Goal: Book appointment/travel/reservation

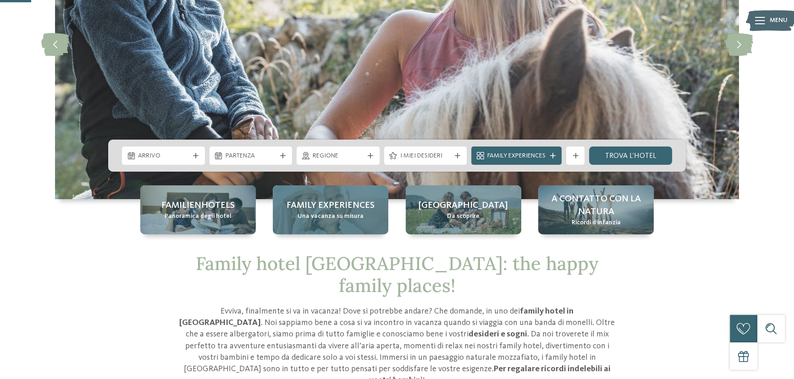
scroll to position [166, 0]
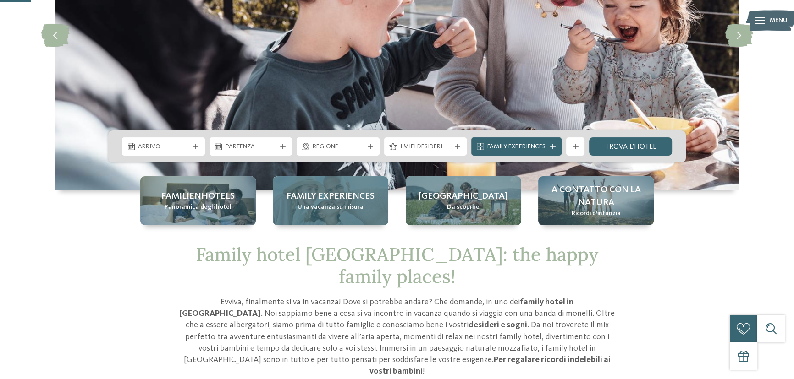
click at [346, 191] on span "Family experiences" at bounding box center [330, 196] width 88 height 13
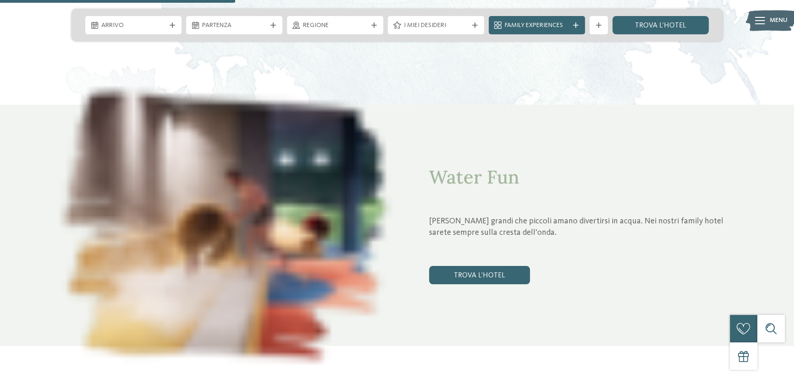
scroll to position [1208, 0]
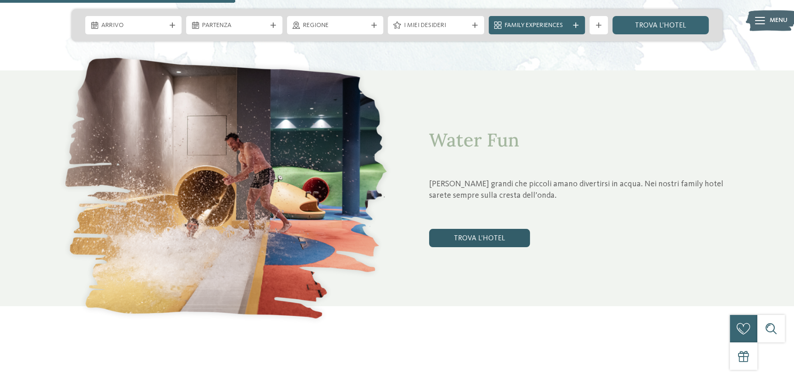
click at [482, 238] on link "trova l’hotel" at bounding box center [479, 238] width 101 height 18
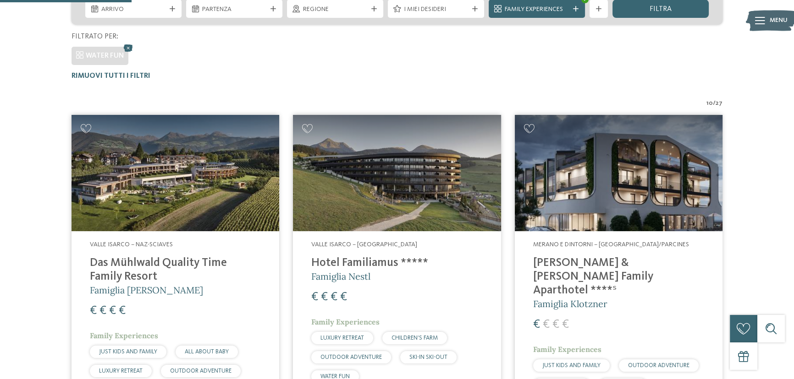
scroll to position [300, 0]
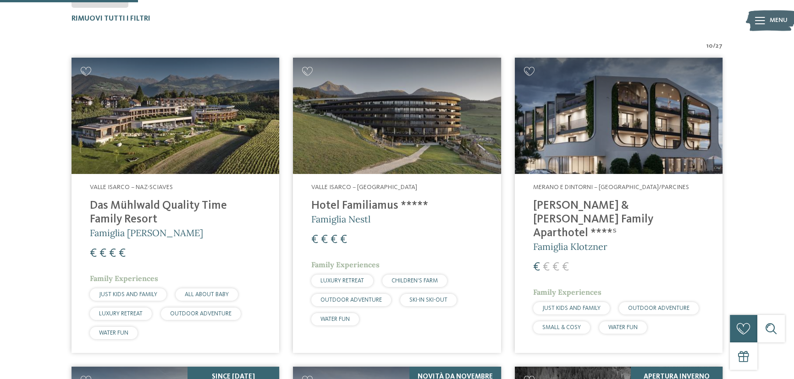
click at [606, 208] on h4 "Heidi & Edith Family Aparthotel ****ˢ" at bounding box center [618, 219] width 171 height 41
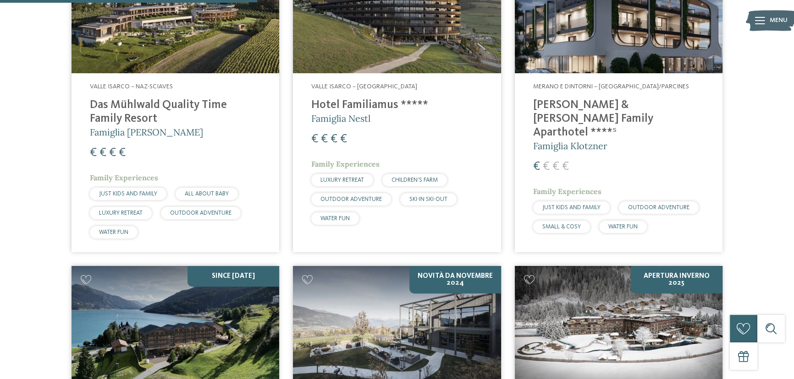
scroll to position [592, 0]
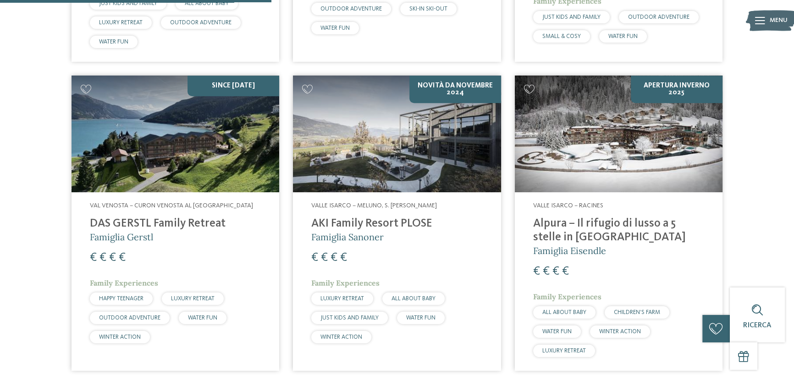
click at [174, 146] on img at bounding box center [175, 134] width 208 height 117
click at [424, 145] on img at bounding box center [397, 134] width 208 height 117
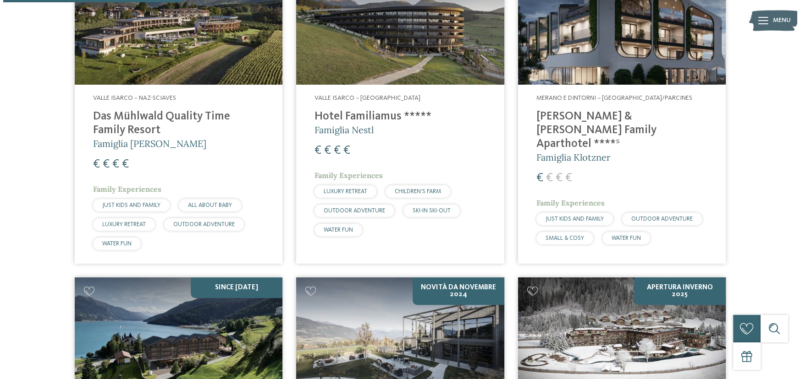
scroll to position [342, 0]
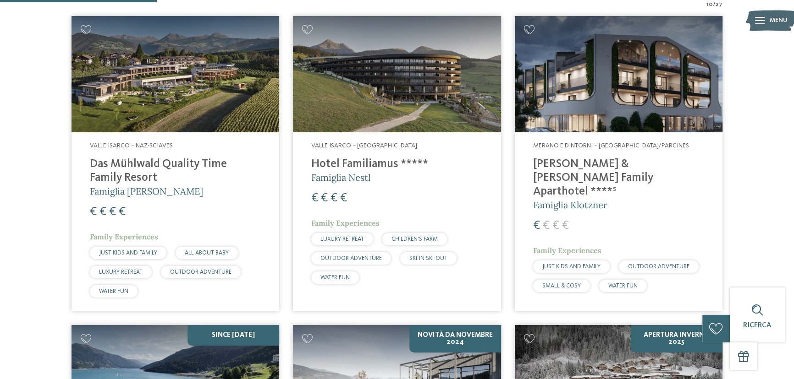
click at [544, 166] on h4 "Heidi & Edith Family Aparthotel ****ˢ" at bounding box center [618, 178] width 171 height 41
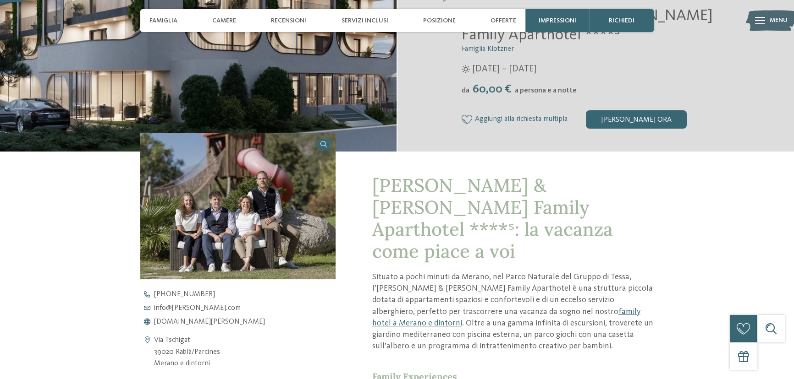
scroll to position [83, 0]
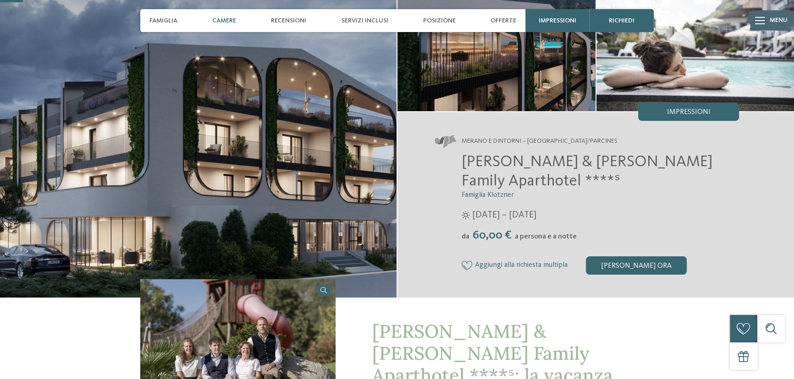
click at [236, 18] on span "Camere" at bounding box center [224, 21] width 24 height 8
click at [227, 19] on span "Camere" at bounding box center [224, 21] width 24 height 8
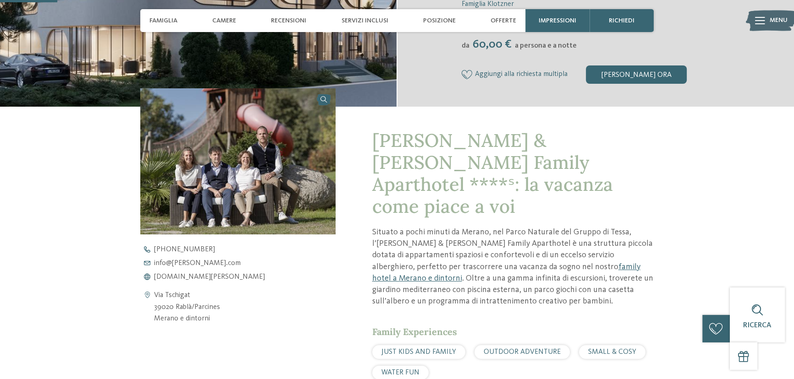
scroll to position [375, 0]
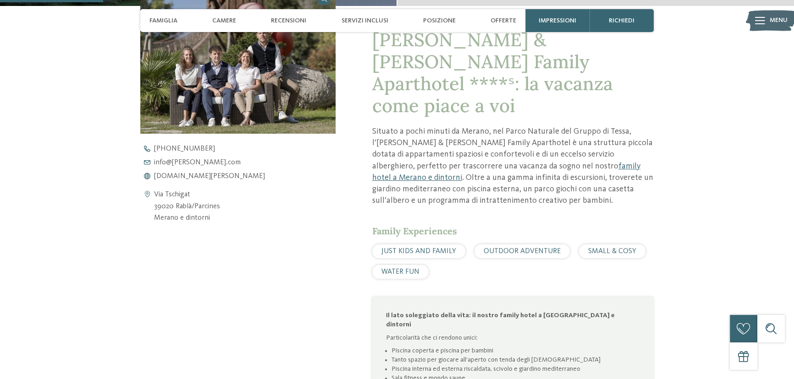
click at [412, 248] on span "JUST KIDS AND FAMILY" at bounding box center [418, 251] width 75 height 7
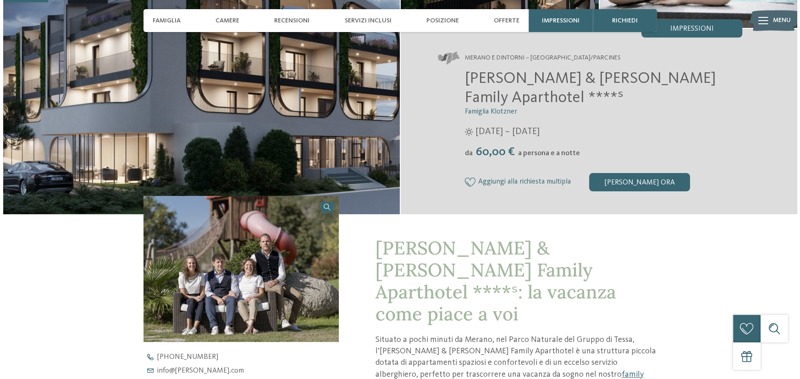
scroll to position [0, 0]
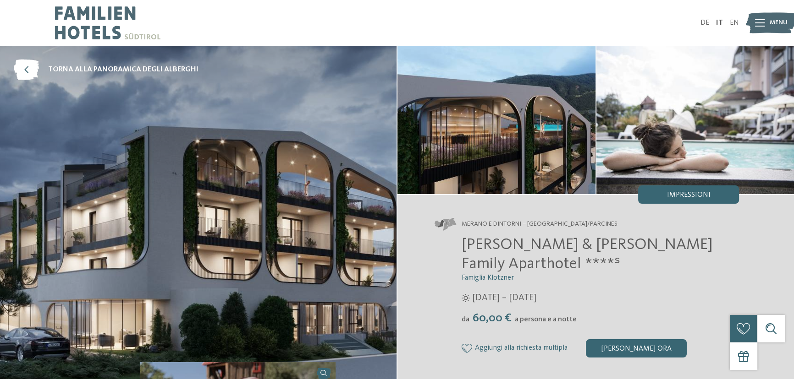
click at [756, 27] on div at bounding box center [760, 22] width 10 height 23
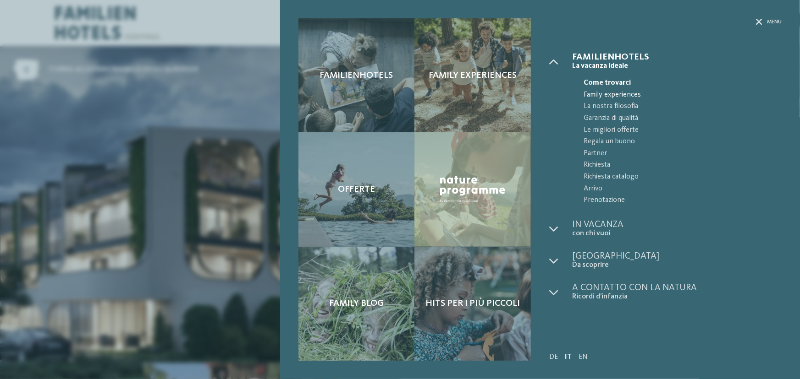
click at [606, 95] on span "Family experiences" at bounding box center [682, 95] width 198 height 12
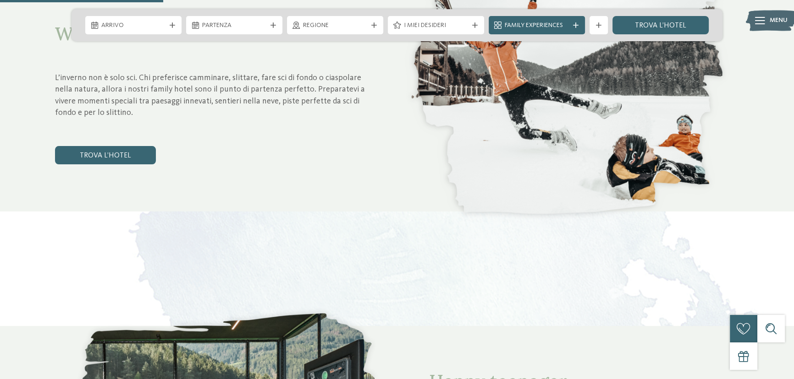
scroll to position [625, 0]
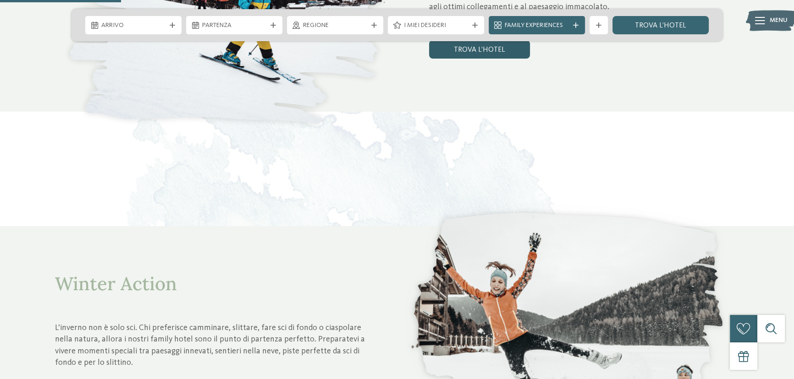
click at [499, 50] on link "trova l’hotel" at bounding box center [479, 49] width 101 height 18
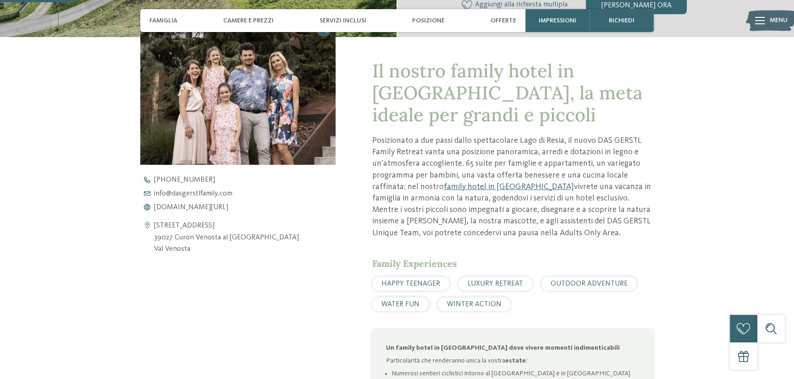
scroll to position [333, 0]
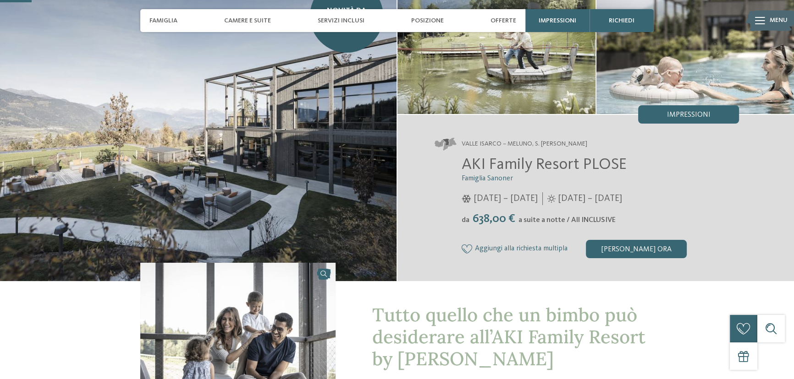
scroll to position [41, 0]
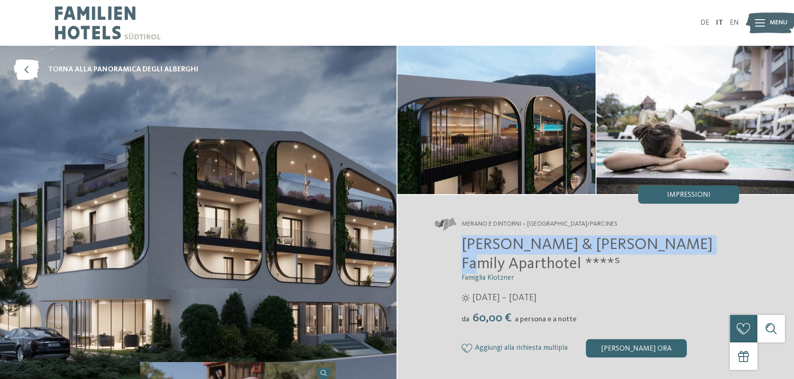
drag, startPoint x: 675, startPoint y: 247, endPoint x: 464, endPoint y: 252, distance: 211.3
click at [464, 252] on span "[PERSON_NAME] & [PERSON_NAME] Family Aparthotel ****ˢ" at bounding box center [586, 254] width 251 height 35
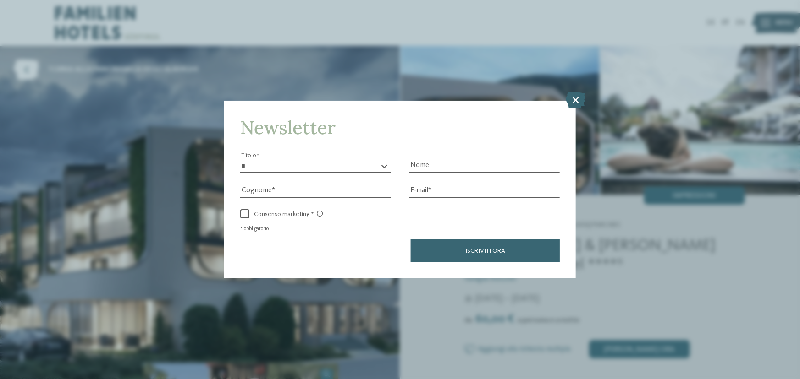
drag, startPoint x: 577, startPoint y: 101, endPoint x: 570, endPoint y: 98, distance: 8.2
click at [577, 101] on icon at bounding box center [576, 100] width 20 height 16
